Goal: Check status: Check status

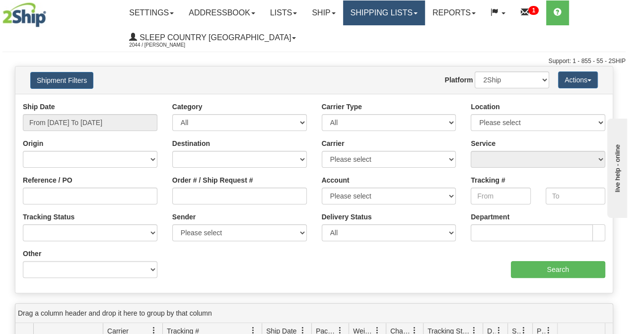
click at [401, 14] on link "Shipping lists" at bounding box center [384, 12] width 82 height 25
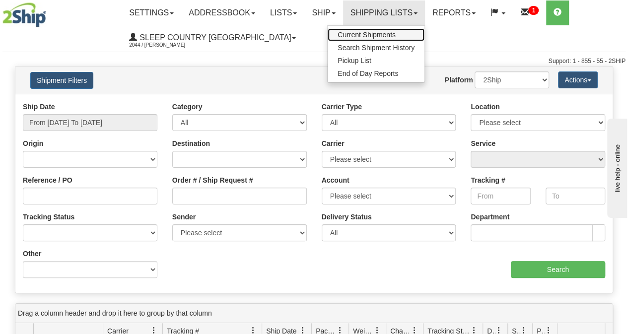
click at [391, 35] on span "Current Shipments" at bounding box center [367, 35] width 58 height 8
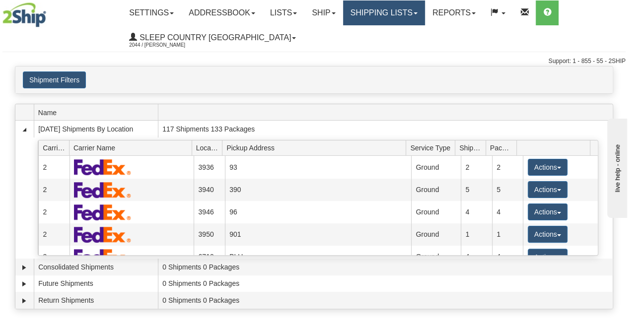
click at [376, 17] on link "Shipping lists" at bounding box center [384, 12] width 82 height 25
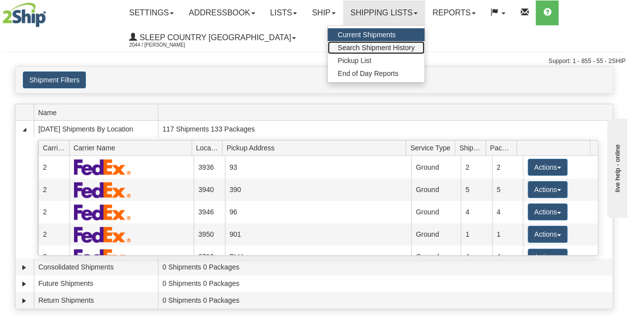
click at [380, 46] on span "Search Shipment History" at bounding box center [376, 48] width 77 height 8
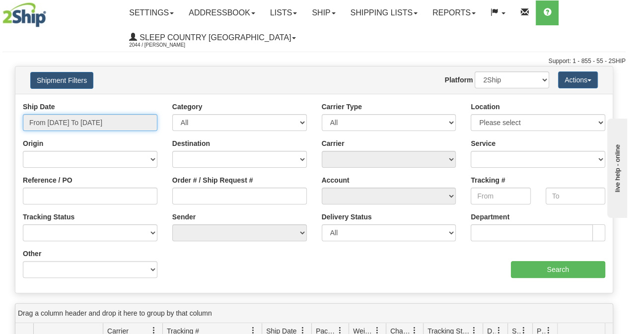
click at [68, 120] on input "From 09/28/2025 To 09/29/2025" at bounding box center [90, 122] width 135 height 17
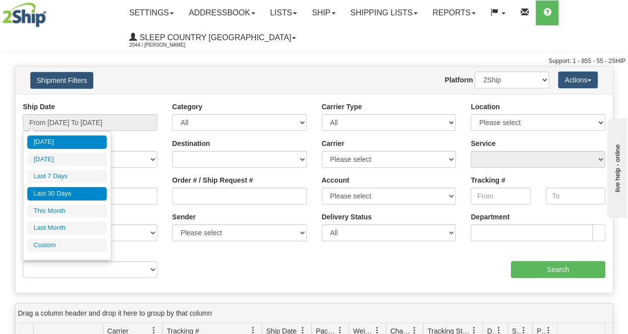
click at [59, 195] on li "Last 30 Days" at bounding box center [66, 193] width 79 height 13
type input "From [DATE] To [DATE]"
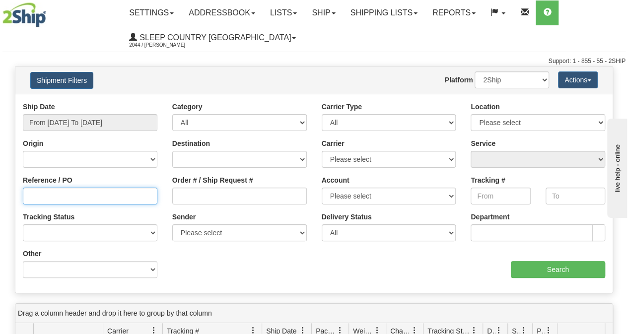
click at [72, 196] on input "Reference / PO" at bounding box center [90, 196] width 135 height 17
paste input "9000I114672"
type input "9000I114672"
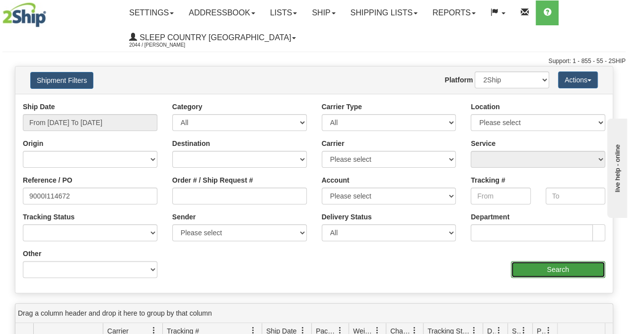
click at [527, 275] on input "Search" at bounding box center [558, 269] width 95 height 17
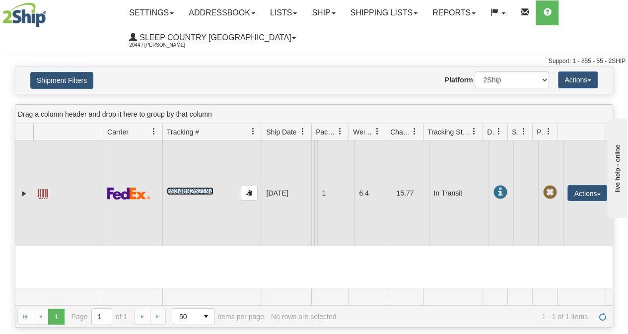
click at [184, 195] on link "393469262194" at bounding box center [190, 191] width 46 height 8
